Goal: Information Seeking & Learning: Learn about a topic

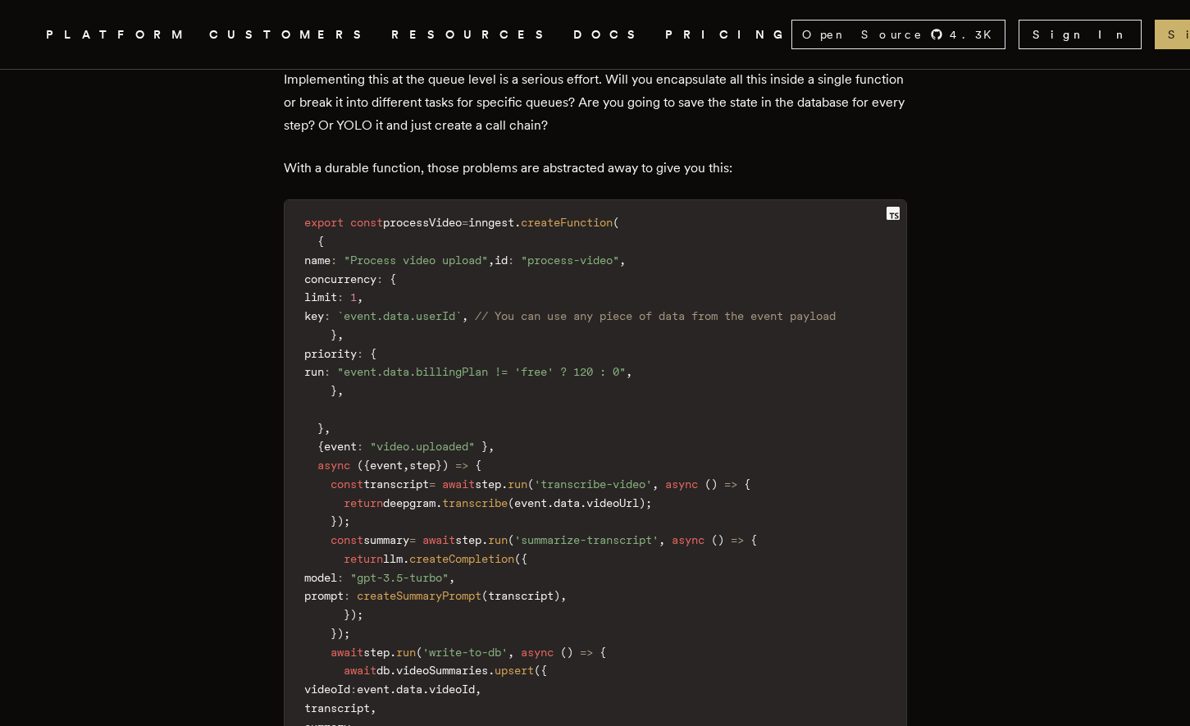
click at [630, 251] on code "export const processVideo = inngest . createFunction ( { name : "Process video …" at bounding box center [596, 512] width 622 height 604
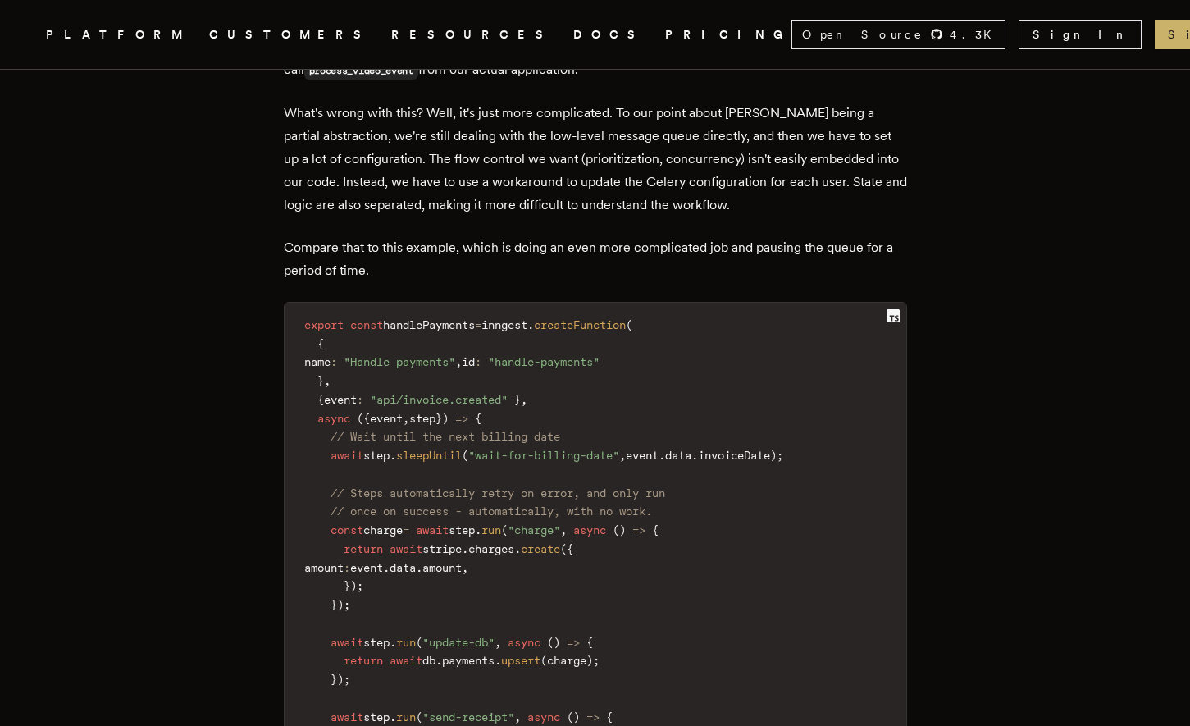
scroll to position [5510, 0]
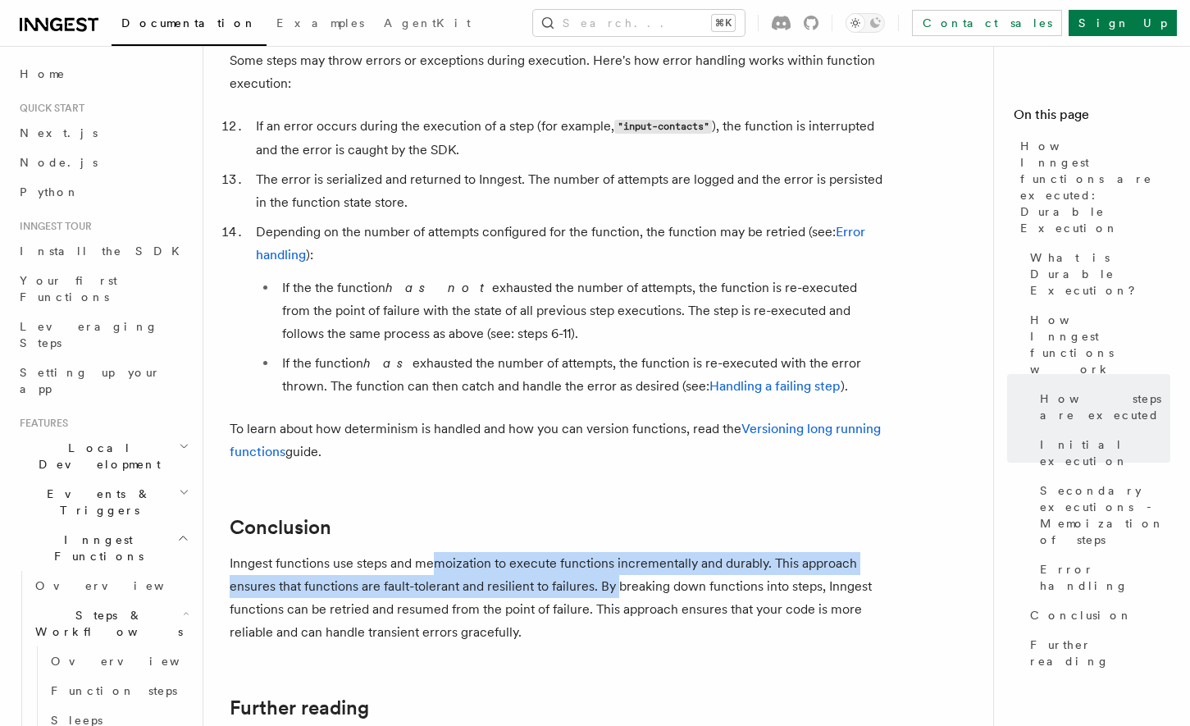
scroll to position [2741, 0]
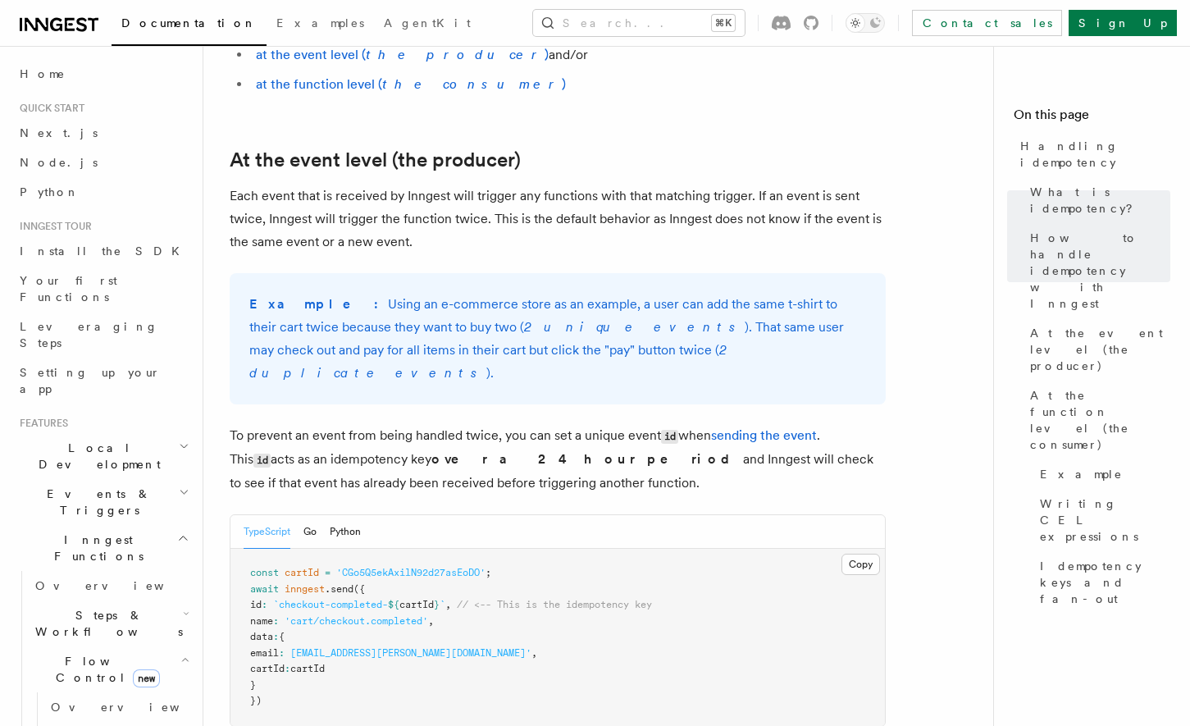
scroll to position [7, 0]
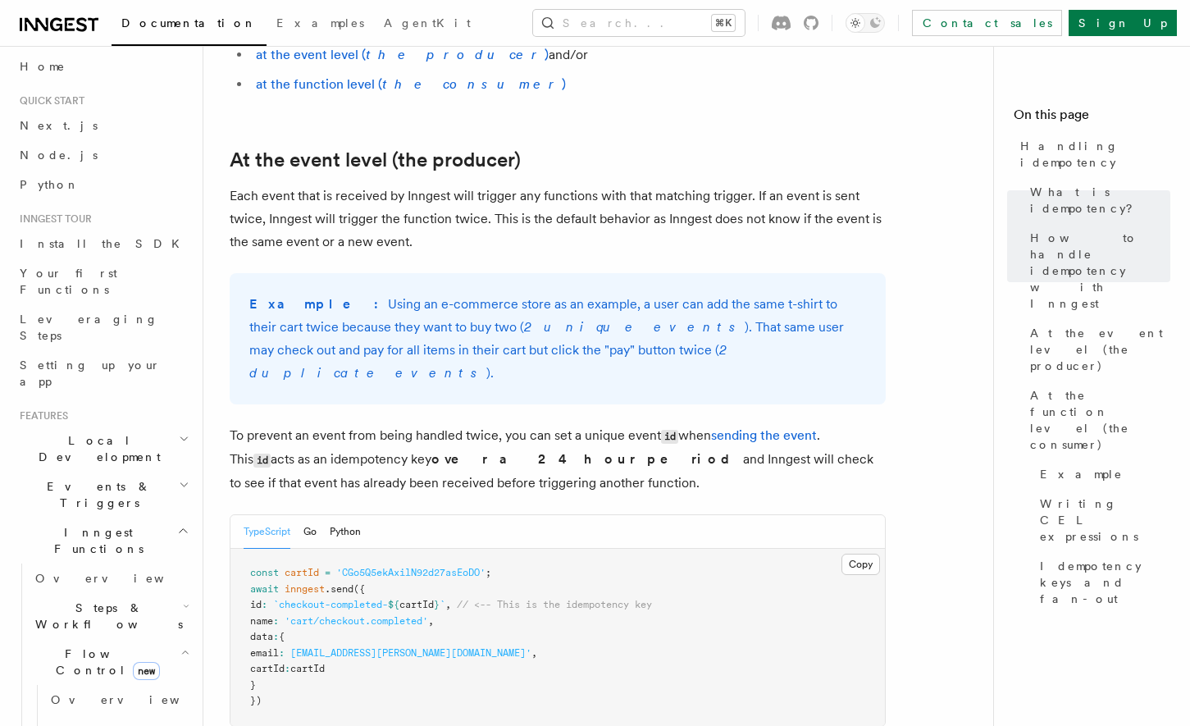
click at [56, 30] on icon at bounding box center [56, 24] width 12 height 13
